Goal: Transaction & Acquisition: Purchase product/service

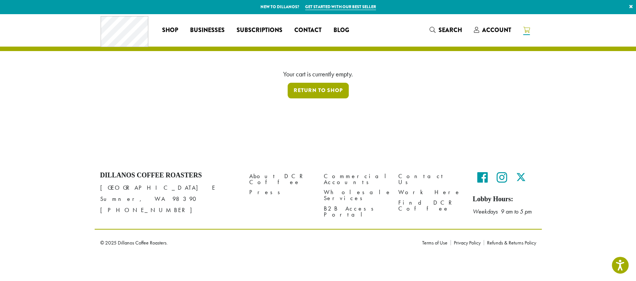
click at [322, 96] on link "Return to shop" at bounding box center [318, 91] width 61 height 16
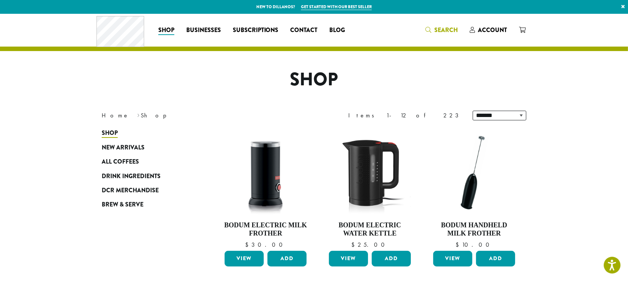
click at [440, 29] on span "Search" at bounding box center [445, 30] width 23 height 9
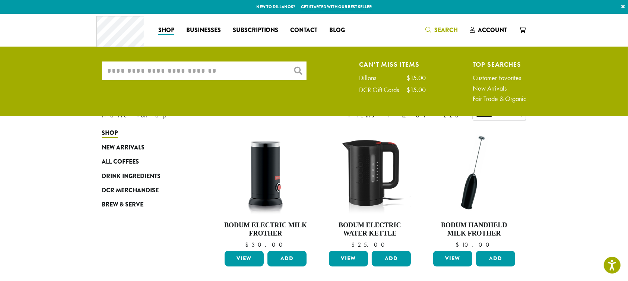
click at [211, 75] on input "What are you searching for?" at bounding box center [204, 70] width 205 height 19
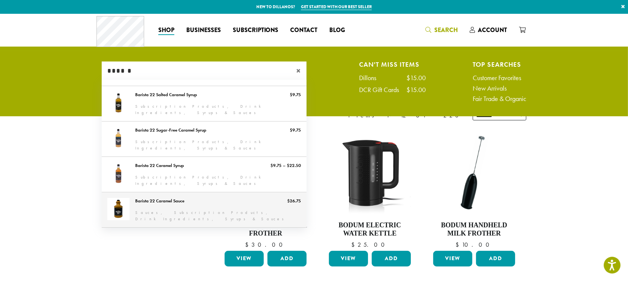
type input "******"
click at [155, 195] on link "Barista 22 Caramel Sauce" at bounding box center [204, 209] width 205 height 35
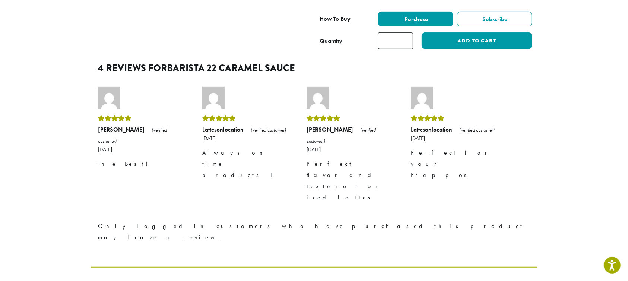
scroll to position [447, 0]
